Goal: Task Accomplishment & Management: Manage account settings

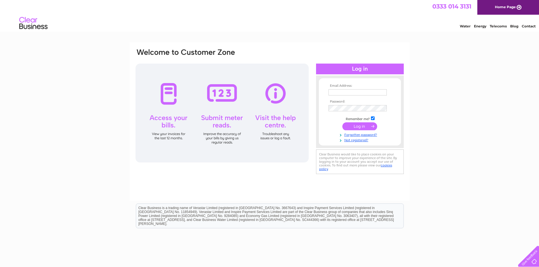
type input "[EMAIL_ADDRESS][DOMAIN_NAME]"
click at [363, 124] on input "submit" at bounding box center [359, 126] width 35 height 8
click at [415, 125] on div "Email Address: [EMAIL_ADDRESS][DOMAIN_NAME] Password:" at bounding box center [269, 169] width 539 height 255
